Goal: Book appointment/travel/reservation

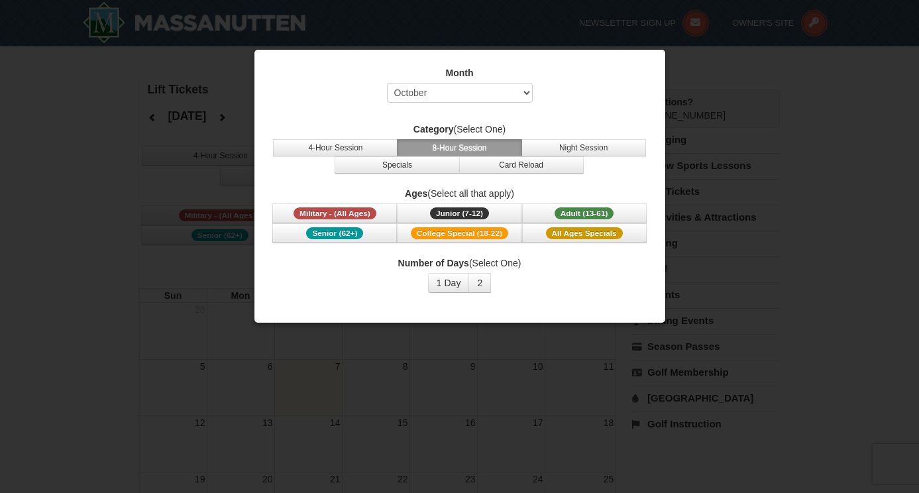
select select "10"
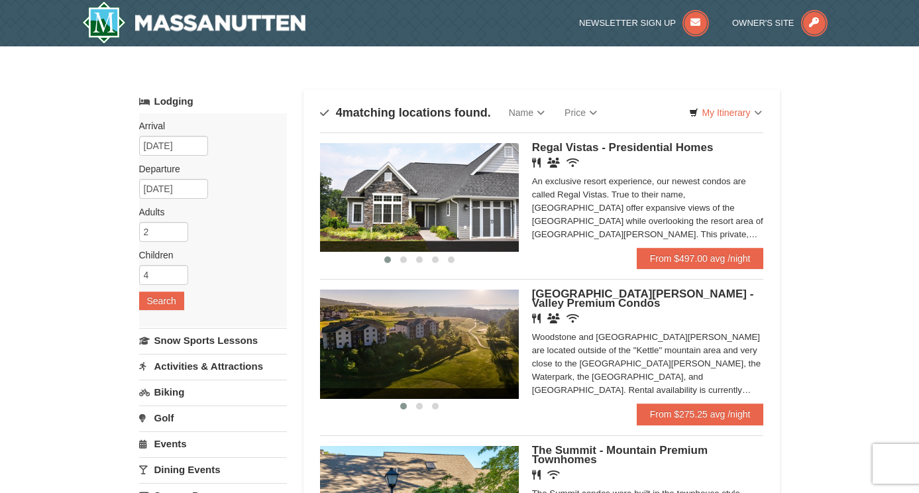
click at [663, 220] on div "An exclusive resort experience, our newest condos are called Regal Vistas. True…" at bounding box center [648, 208] width 232 height 66
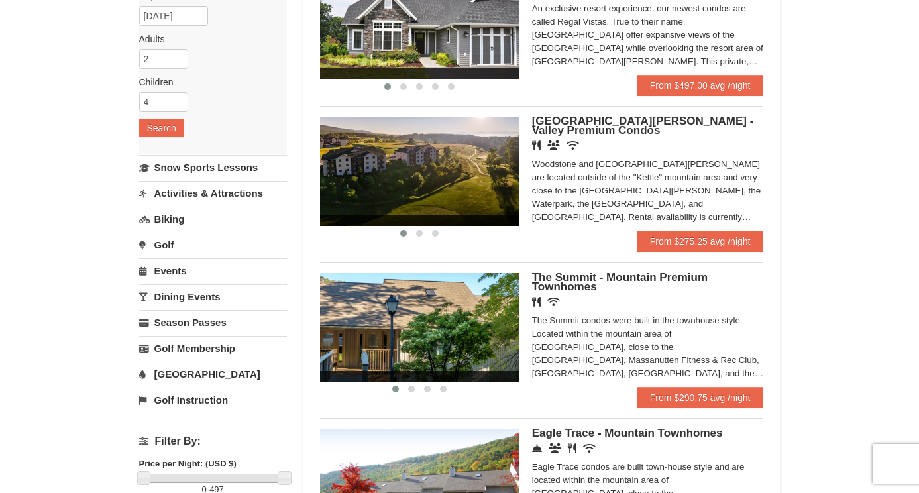
scroll to position [176, 0]
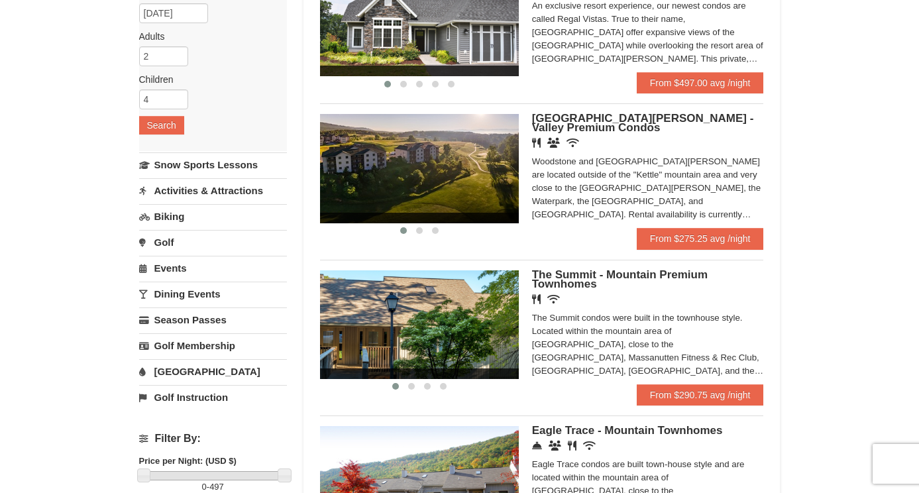
click at [707, 327] on div "The Summit condos were built in the townhouse style. Located within the mountai…" at bounding box center [648, 345] width 232 height 66
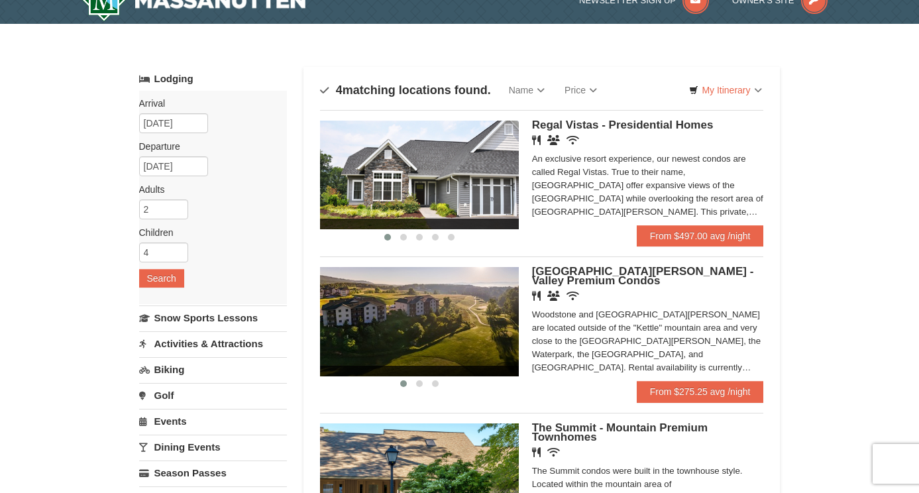
scroll to position [26, 0]
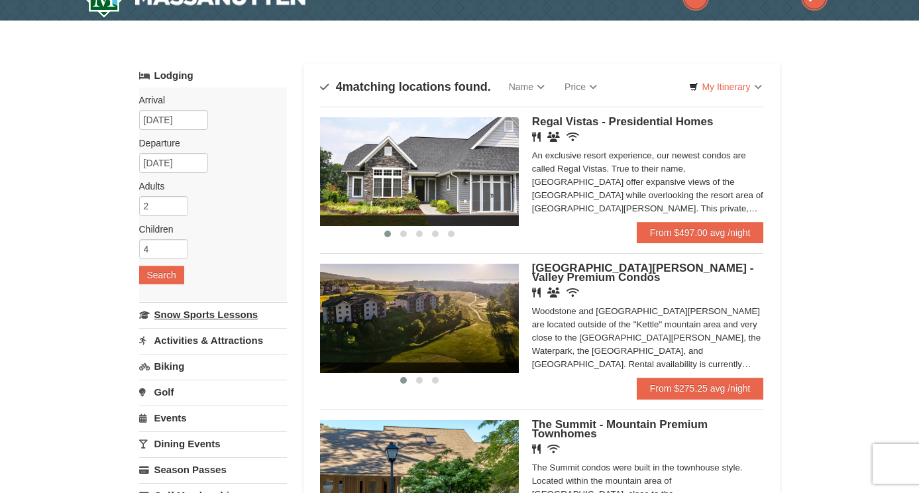
click at [243, 318] on link "Snow Sports Lessons" at bounding box center [213, 314] width 148 height 25
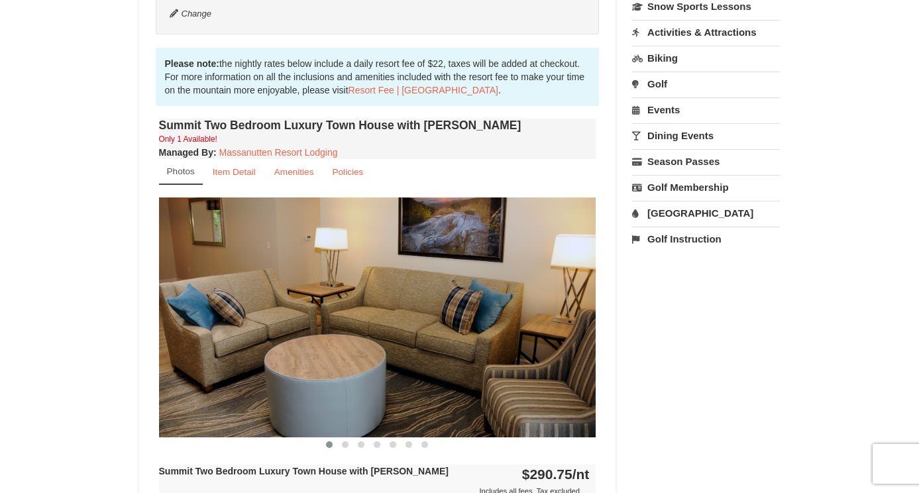
scroll to position [359, 0]
click at [233, 177] on small "Item Detail" at bounding box center [234, 172] width 43 height 10
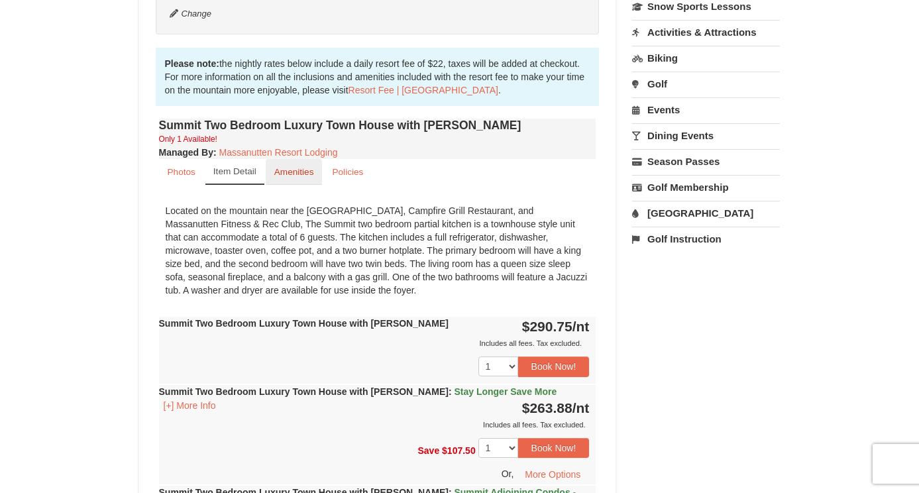
click at [287, 180] on link "Amenities" at bounding box center [294, 172] width 57 height 26
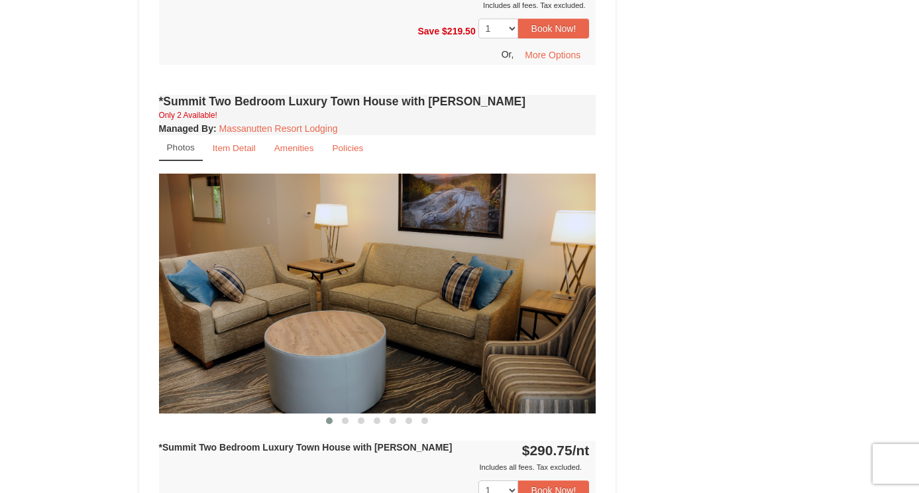
scroll to position [979, 0]
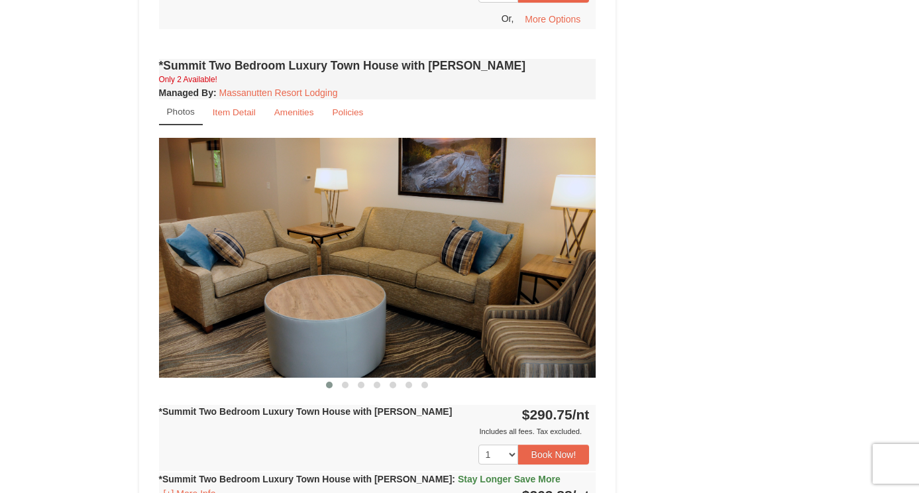
click at [559, 248] on img at bounding box center [378, 257] width 438 height 239
click at [344, 382] on span at bounding box center [345, 385] width 7 height 7
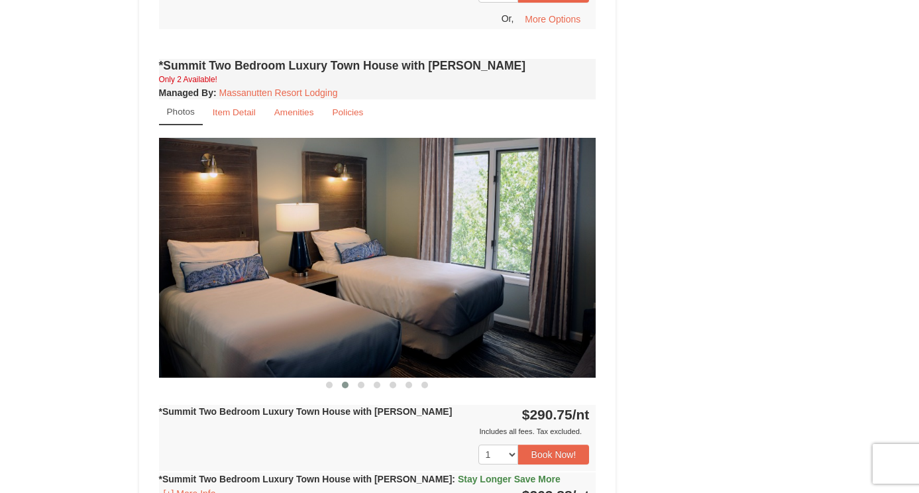
click at [344, 382] on span at bounding box center [345, 385] width 7 height 7
click at [357, 379] on button at bounding box center [361, 385] width 16 height 13
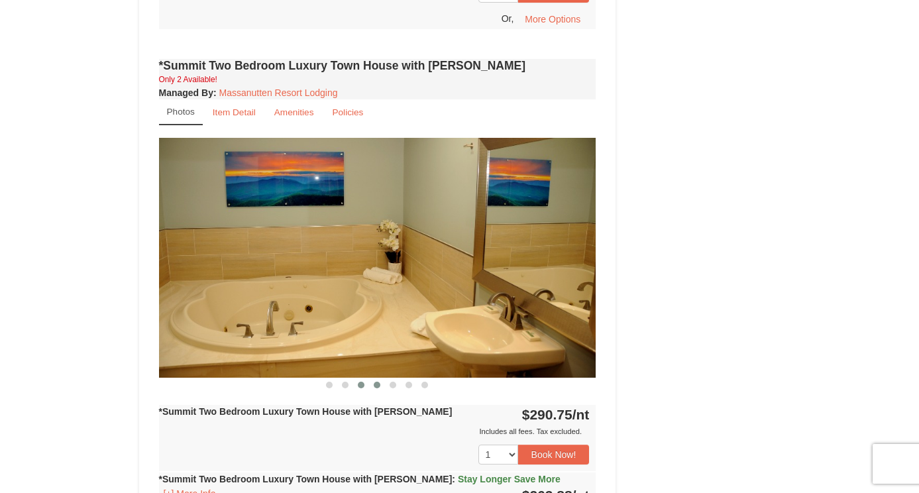
click at [378, 382] on span at bounding box center [377, 385] width 7 height 7
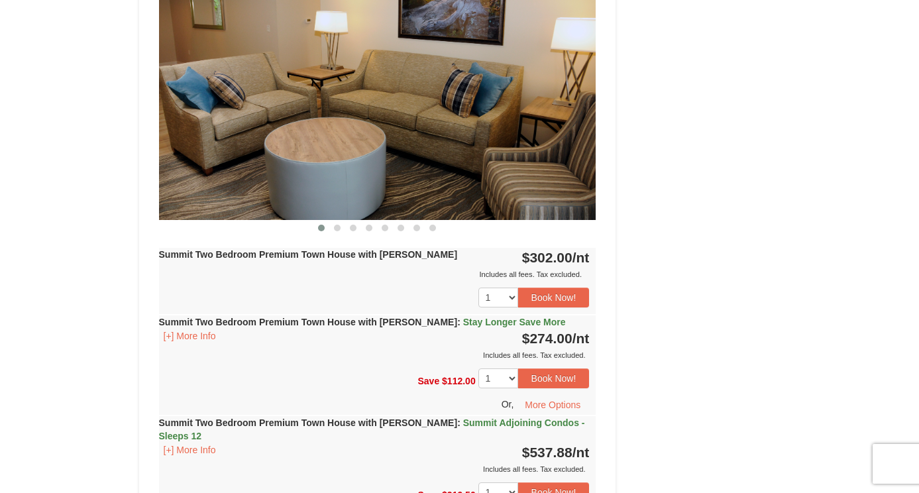
scroll to position [1824, 0]
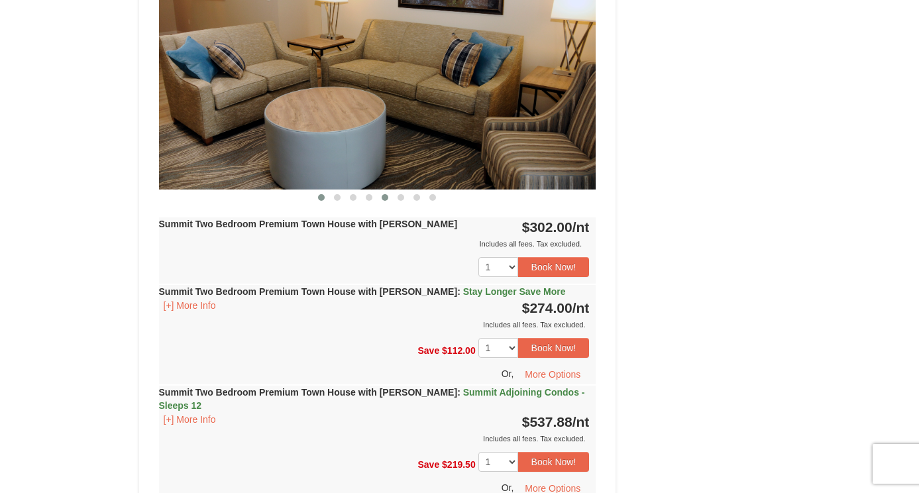
click at [383, 194] on span at bounding box center [385, 197] width 7 height 7
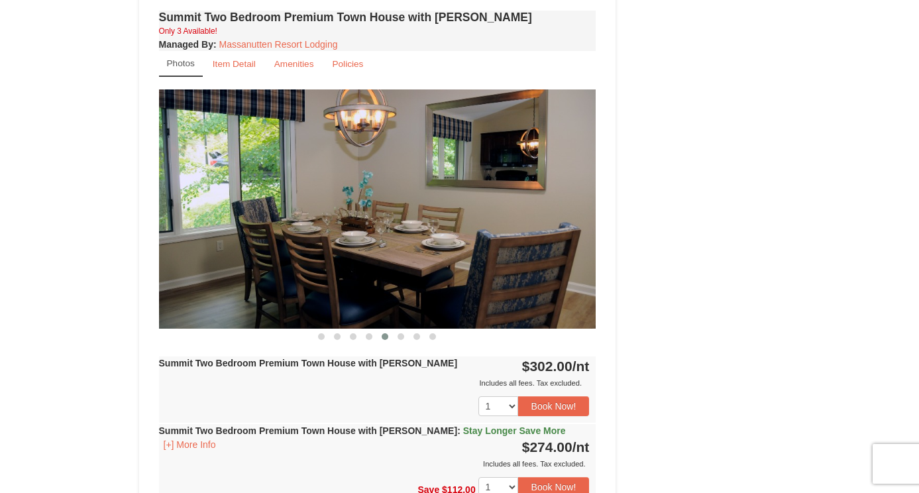
scroll to position [1669, 0]
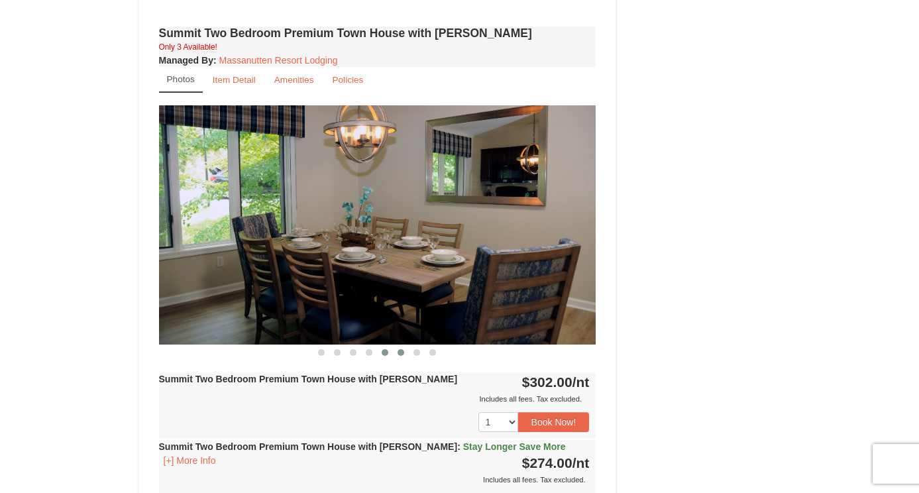
click at [402, 349] on span at bounding box center [401, 352] width 7 height 7
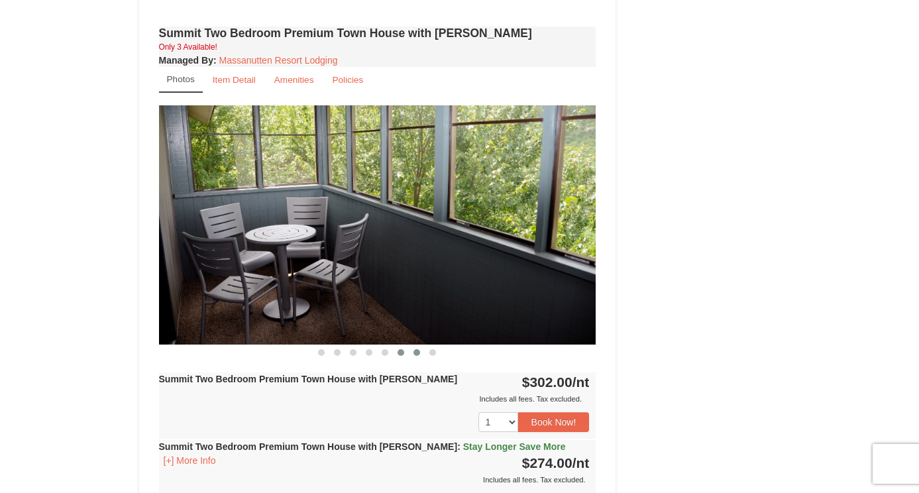
click at [416, 349] on span at bounding box center [417, 352] width 7 height 7
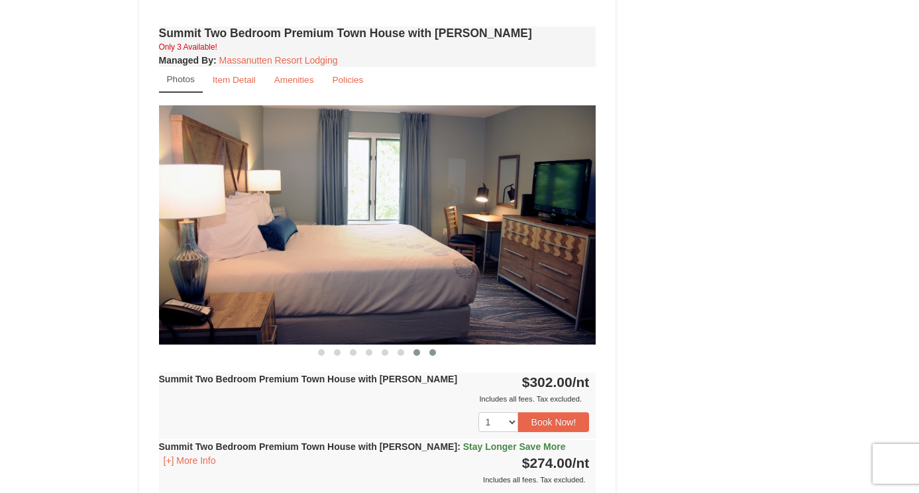
click at [431, 349] on span at bounding box center [433, 352] width 7 height 7
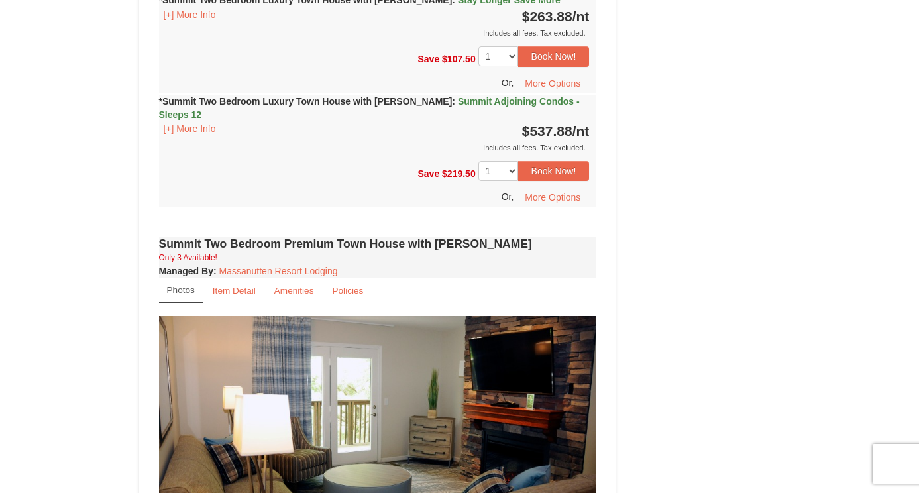
scroll to position [1448, 0]
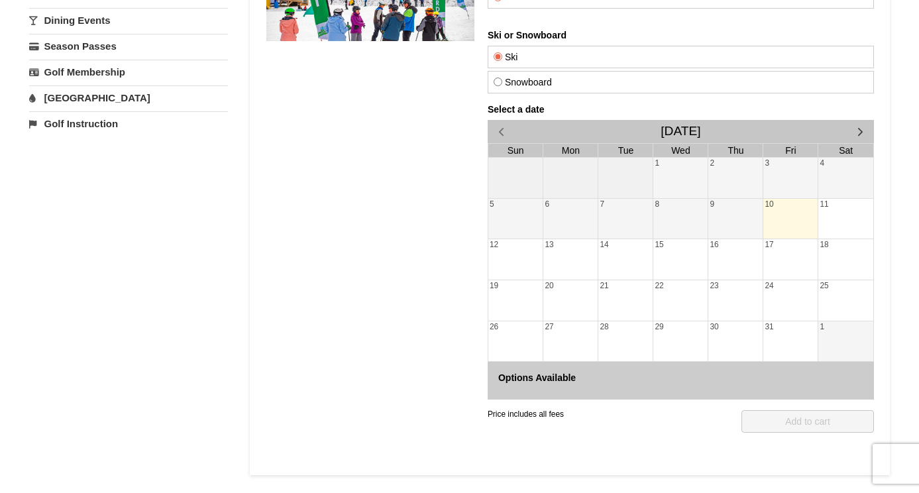
scroll to position [259, 0]
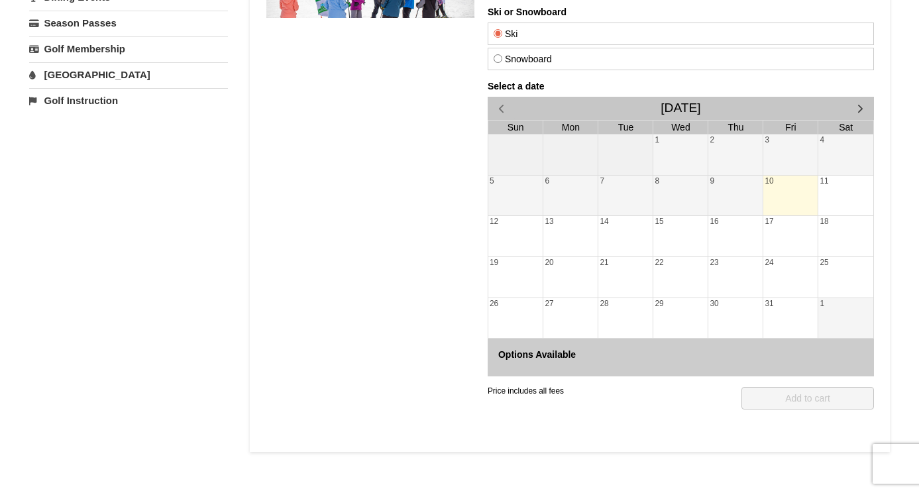
click at [860, 109] on span "button" at bounding box center [860, 108] width 14 height 14
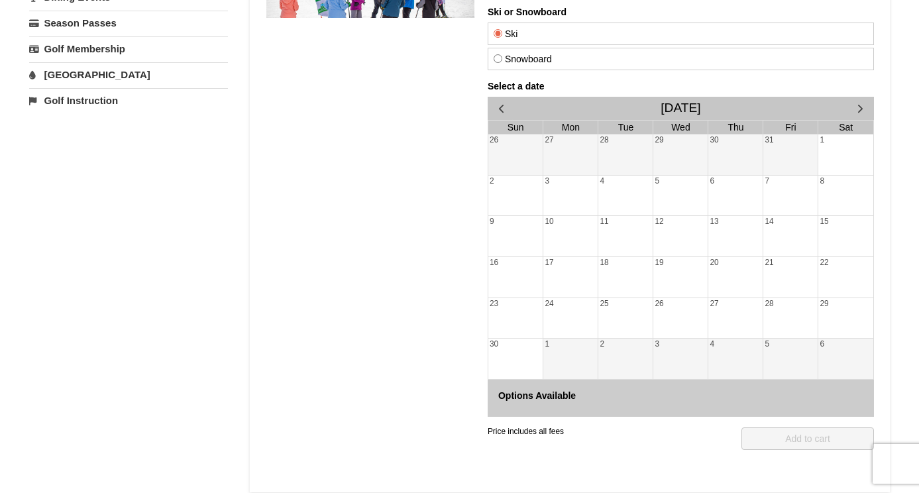
click at [860, 109] on span "button" at bounding box center [860, 108] width 14 height 14
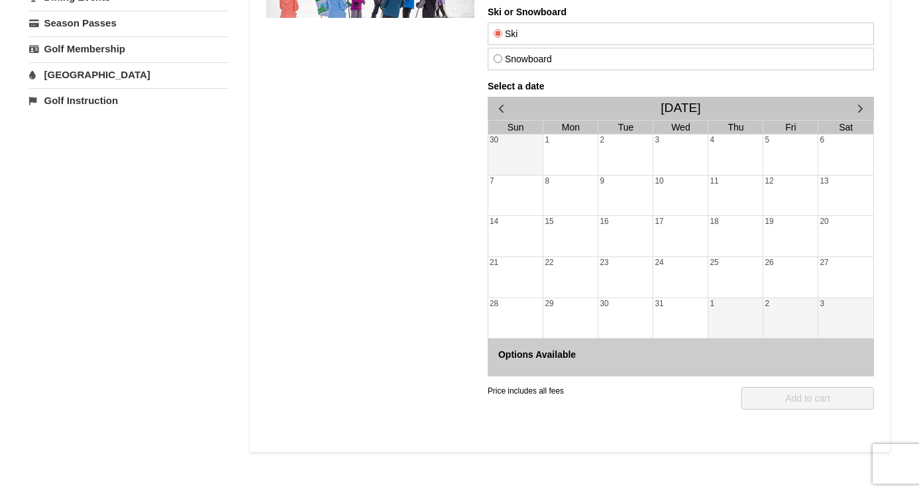
click at [831, 231] on div "20" at bounding box center [845, 236] width 55 height 40
click at [510, 276] on div "21" at bounding box center [515, 277] width 55 height 40
click at [572, 268] on div "22" at bounding box center [570, 277] width 54 height 40
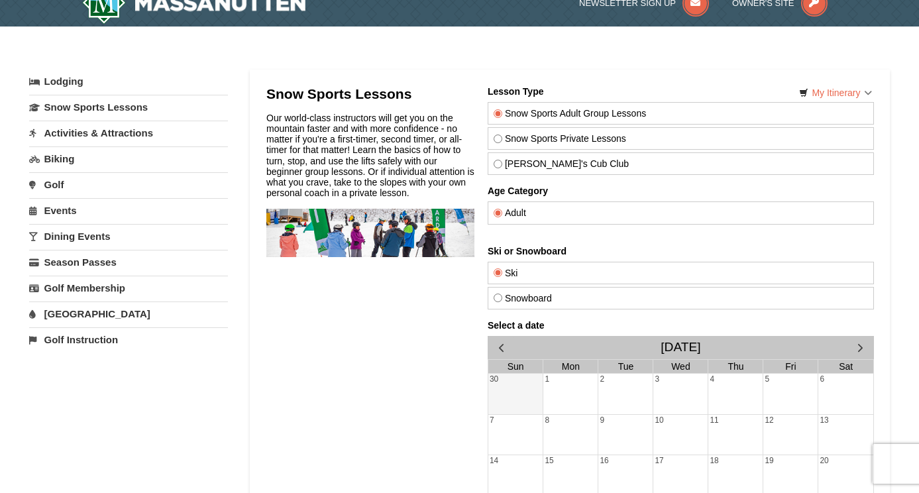
scroll to position [19, 0]
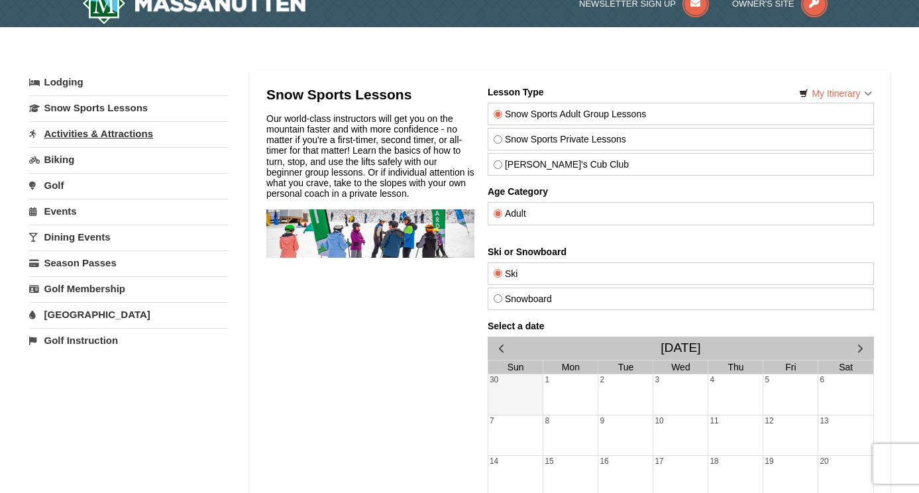
click at [61, 133] on link "Activities & Attractions" at bounding box center [128, 133] width 199 height 25
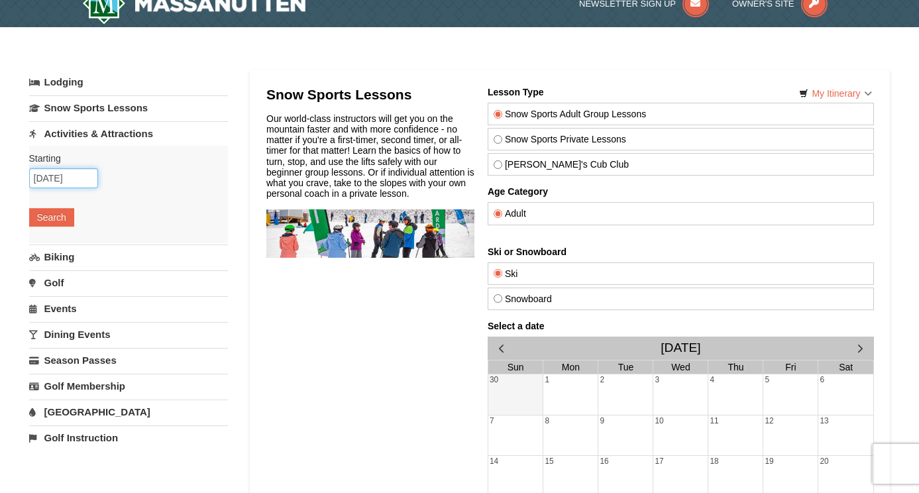
click at [78, 182] on input "[DATE]" at bounding box center [63, 178] width 69 height 20
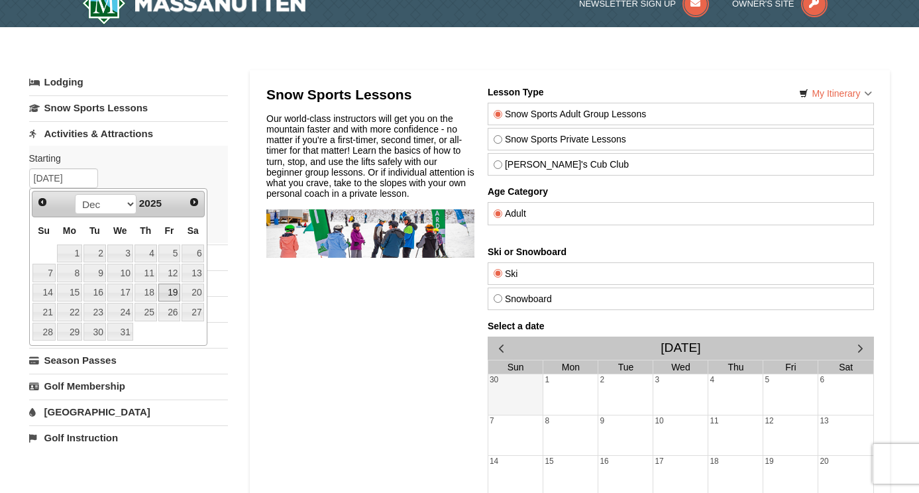
click at [178, 296] on link "19" at bounding box center [169, 293] width 23 height 19
type input "[DATE]"
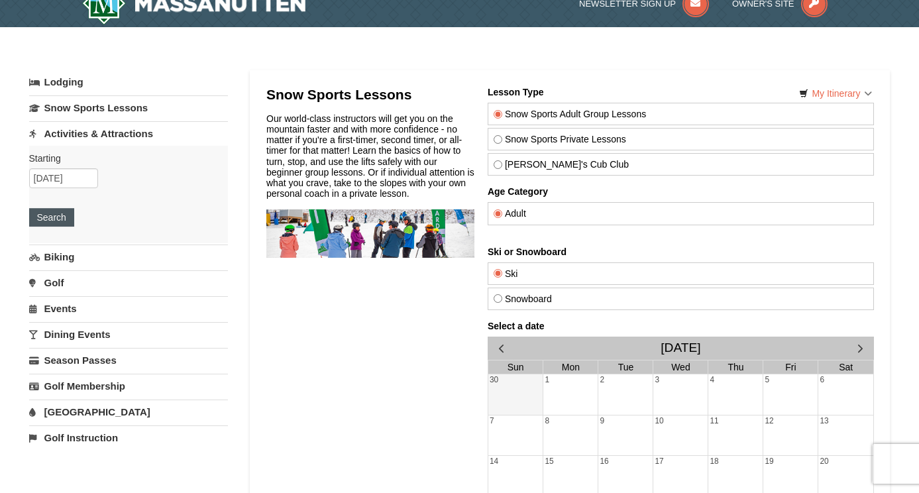
click at [68, 221] on button "Search" at bounding box center [51, 217] width 45 height 19
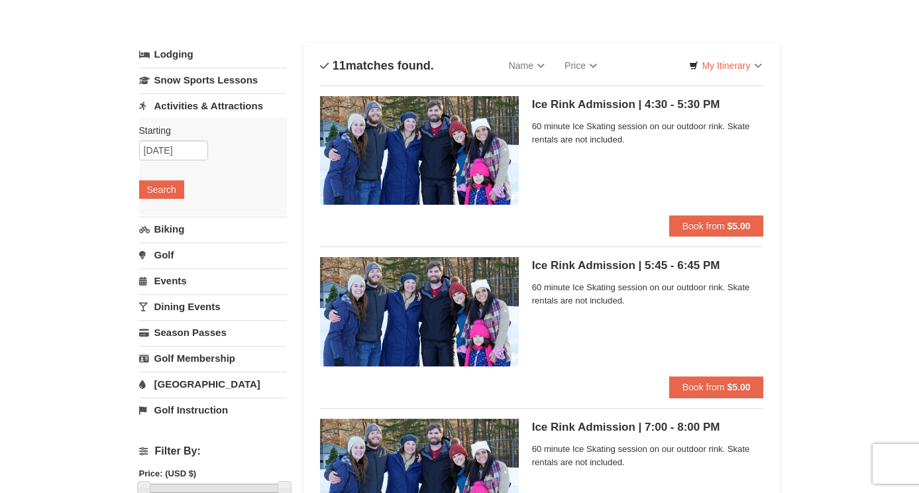
scroll to position [72, 0]
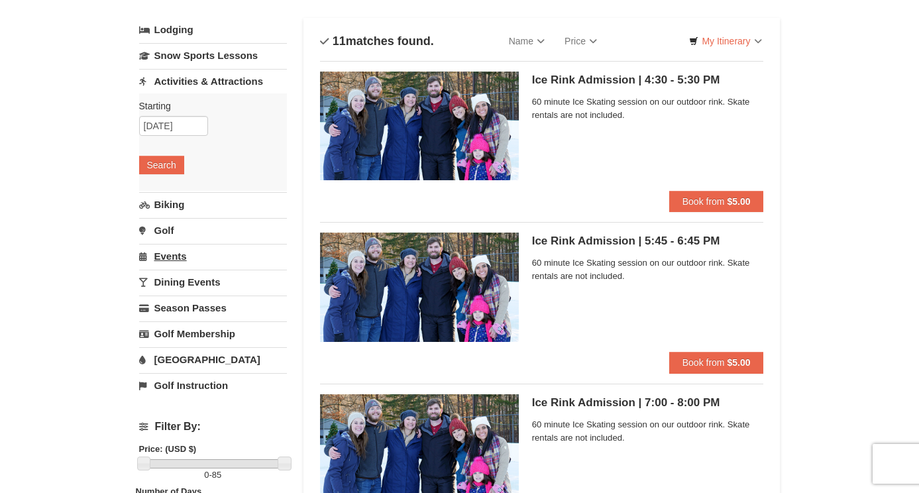
click at [178, 257] on link "Events" at bounding box center [213, 256] width 148 height 25
click at [162, 247] on button "Search" at bounding box center [161, 242] width 45 height 19
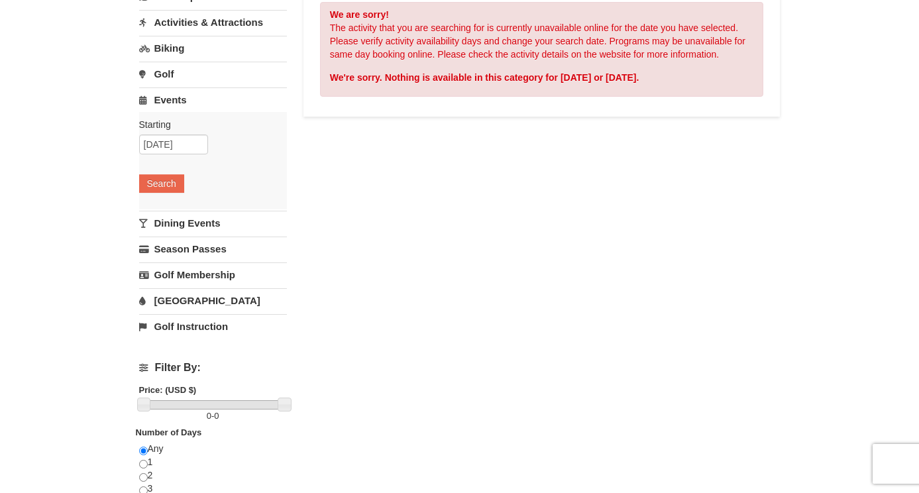
scroll to position [142, 0]
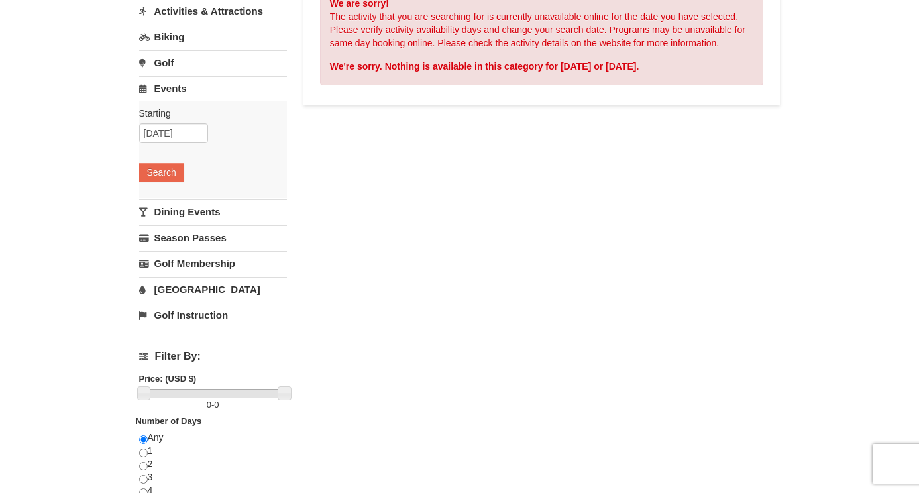
click at [192, 288] on link "[GEOGRAPHIC_DATA]" at bounding box center [213, 289] width 148 height 25
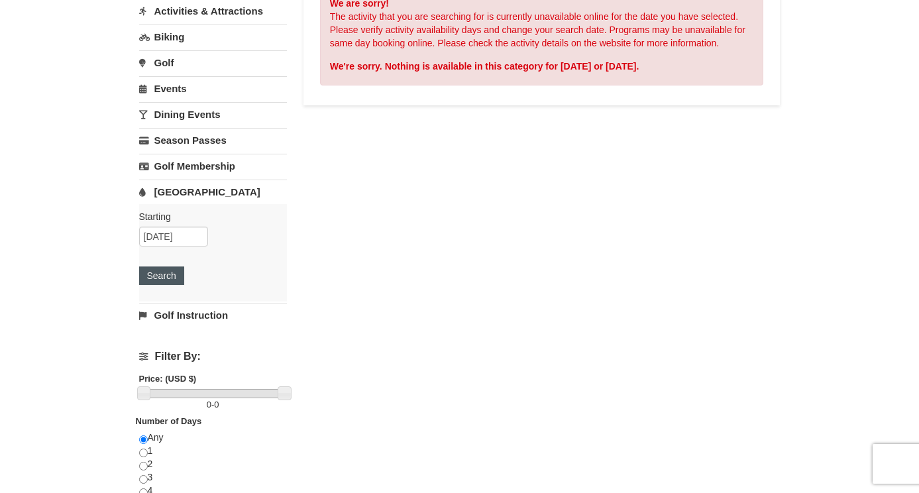
click at [169, 271] on button "Search" at bounding box center [161, 275] width 45 height 19
